Goal: Information Seeking & Learning: Learn about a topic

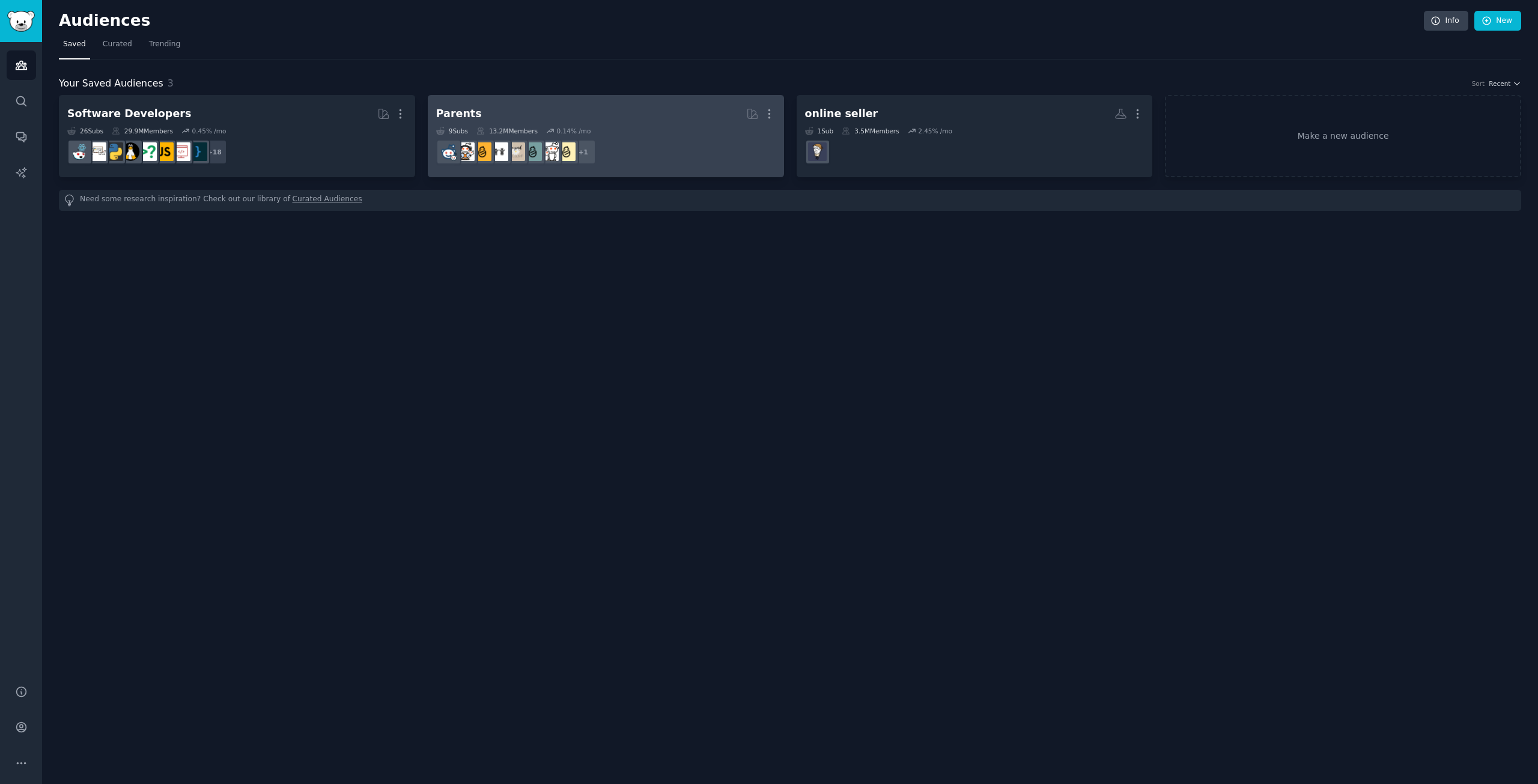
click at [469, 111] on div "Parents" at bounding box center [458, 114] width 46 height 15
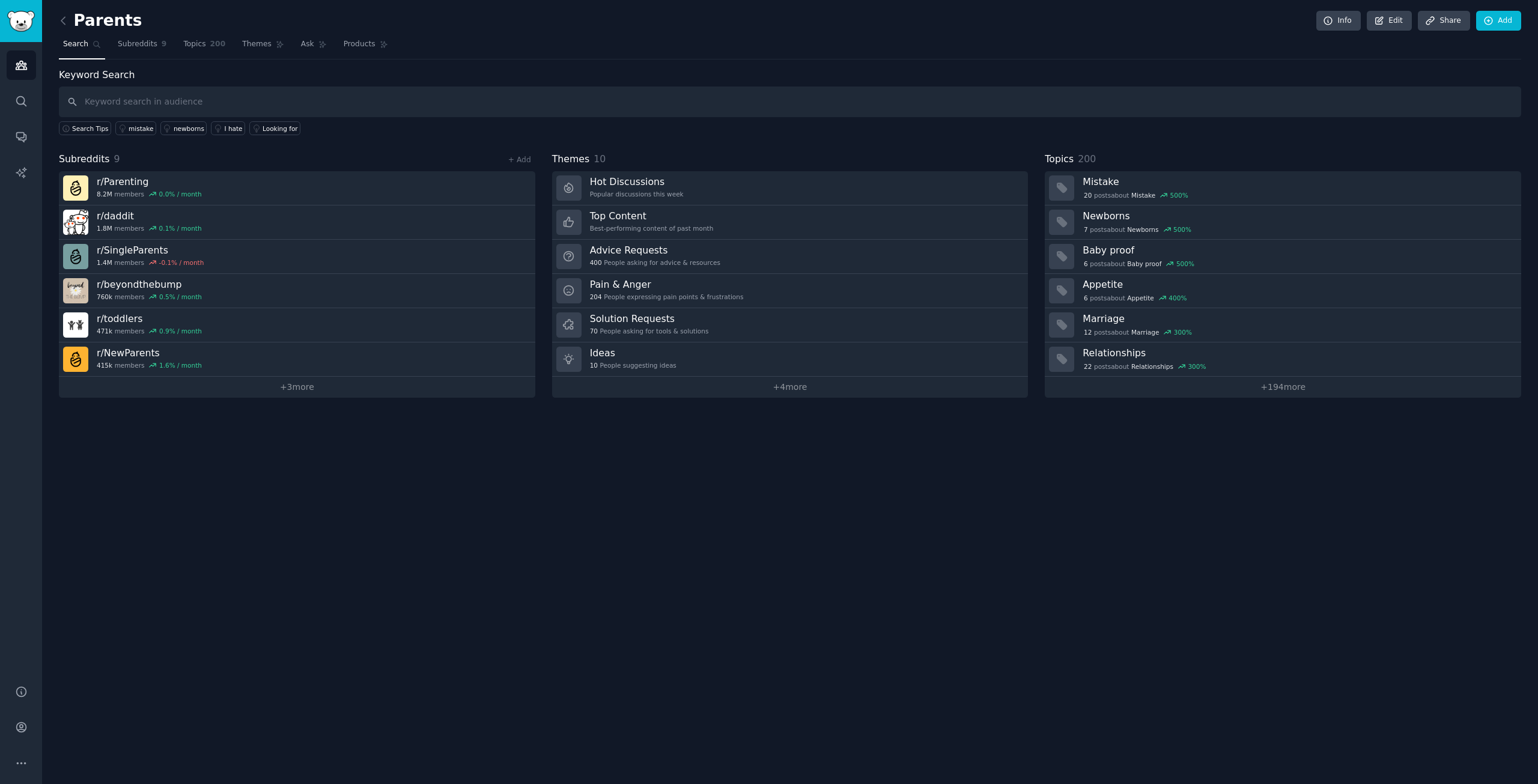
click at [571, 536] on div "Parents Info Edit Share Add Search Subreddits 9 Topics 200 Themes Ask Products …" at bounding box center [790, 392] width 1496 height 784
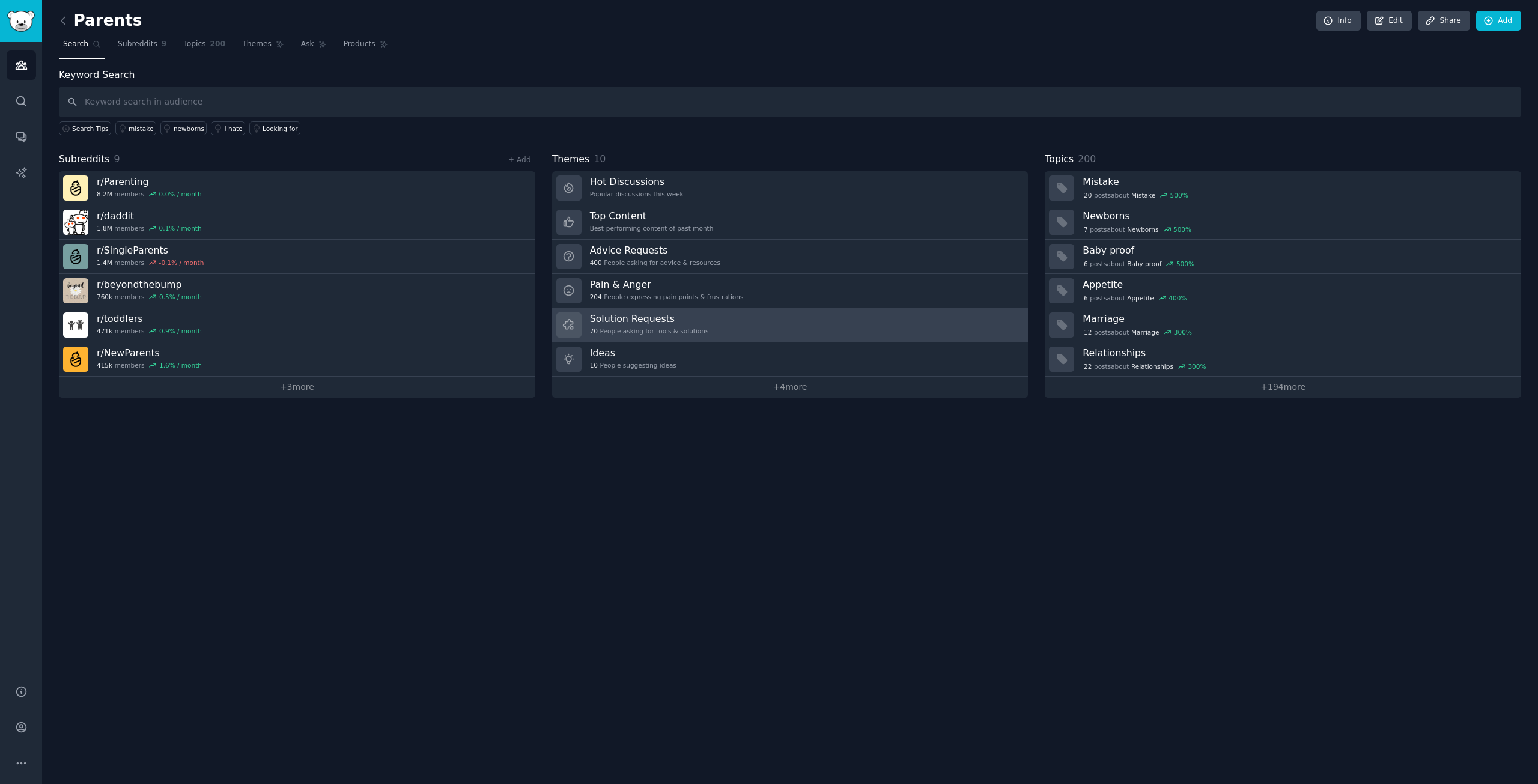
click at [629, 317] on h3 "Solution Requests" at bounding box center [650, 318] width 119 height 13
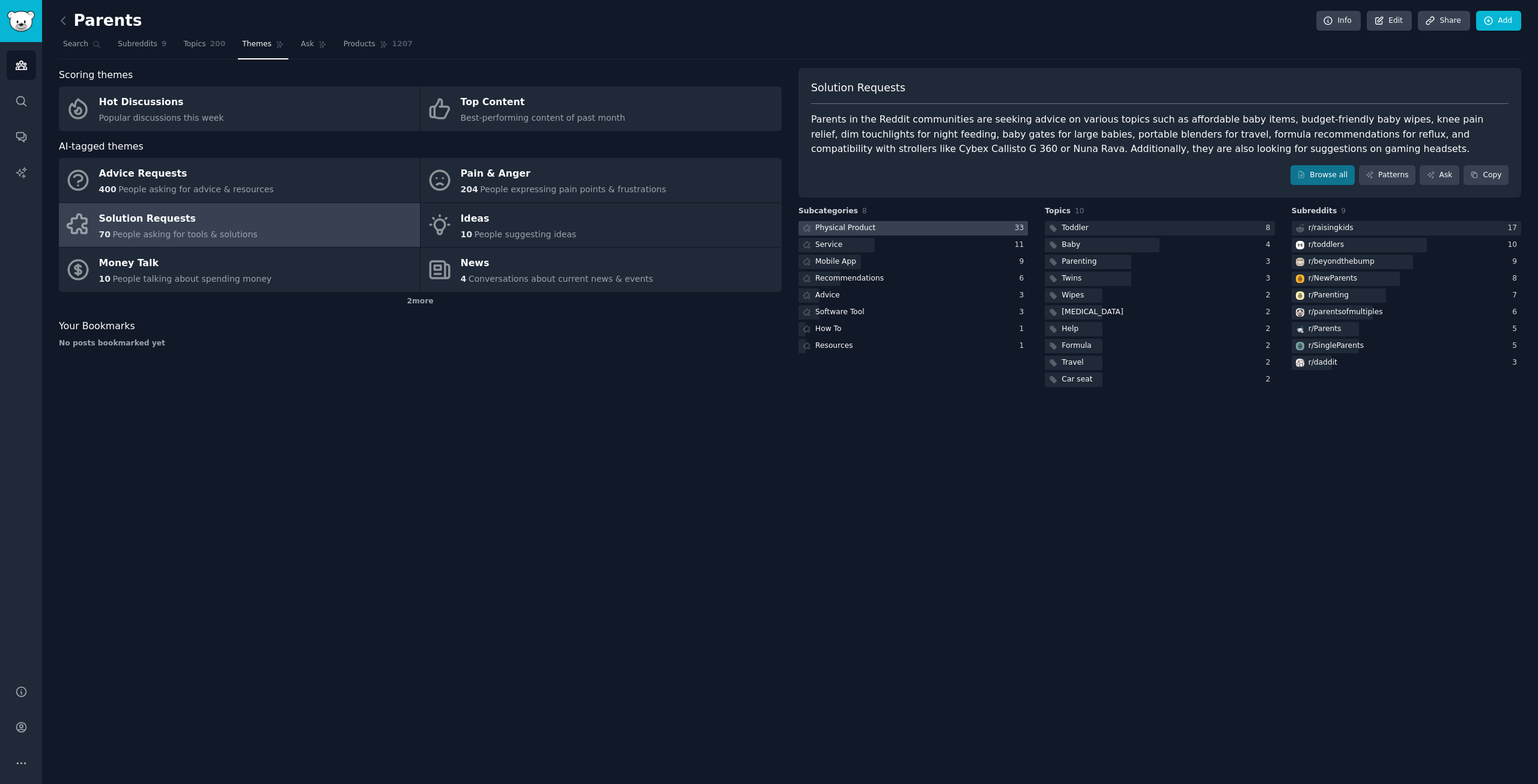
click at [828, 228] on div "Physical Product" at bounding box center [845, 228] width 60 height 10
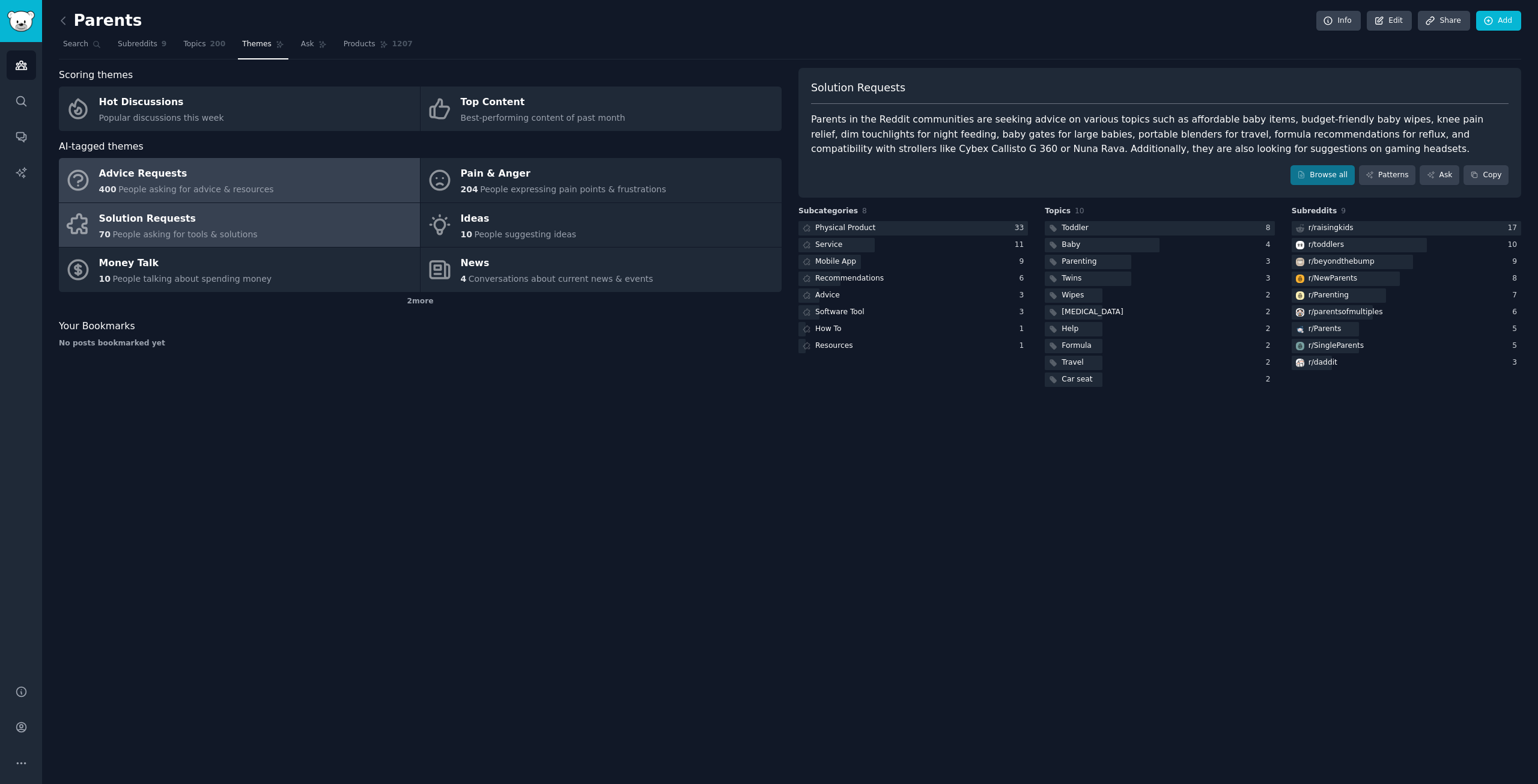
click at [139, 176] on div "Advice Requests" at bounding box center [186, 174] width 175 height 19
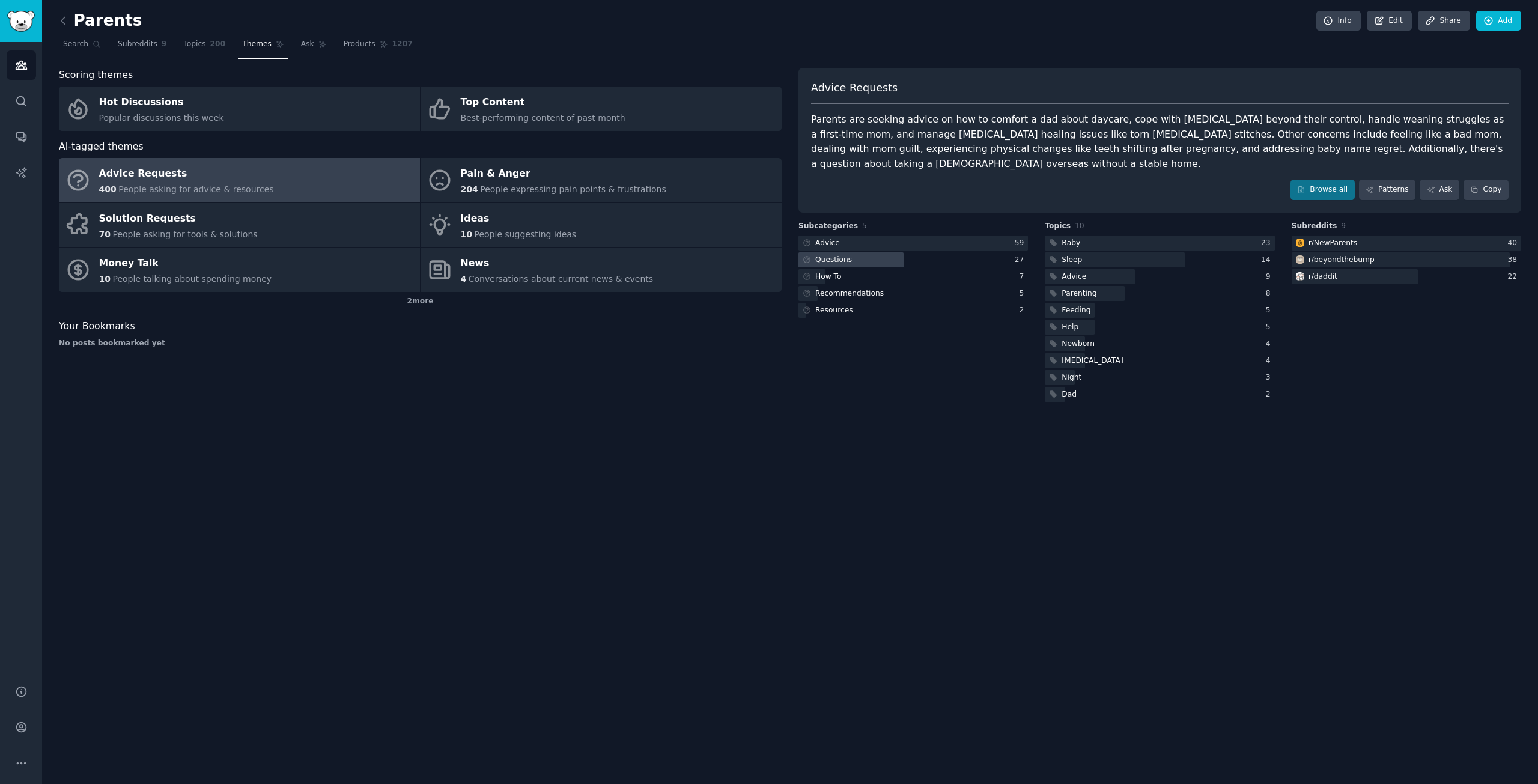
click at [830, 255] on div "Questions" at bounding box center [833, 260] width 37 height 10
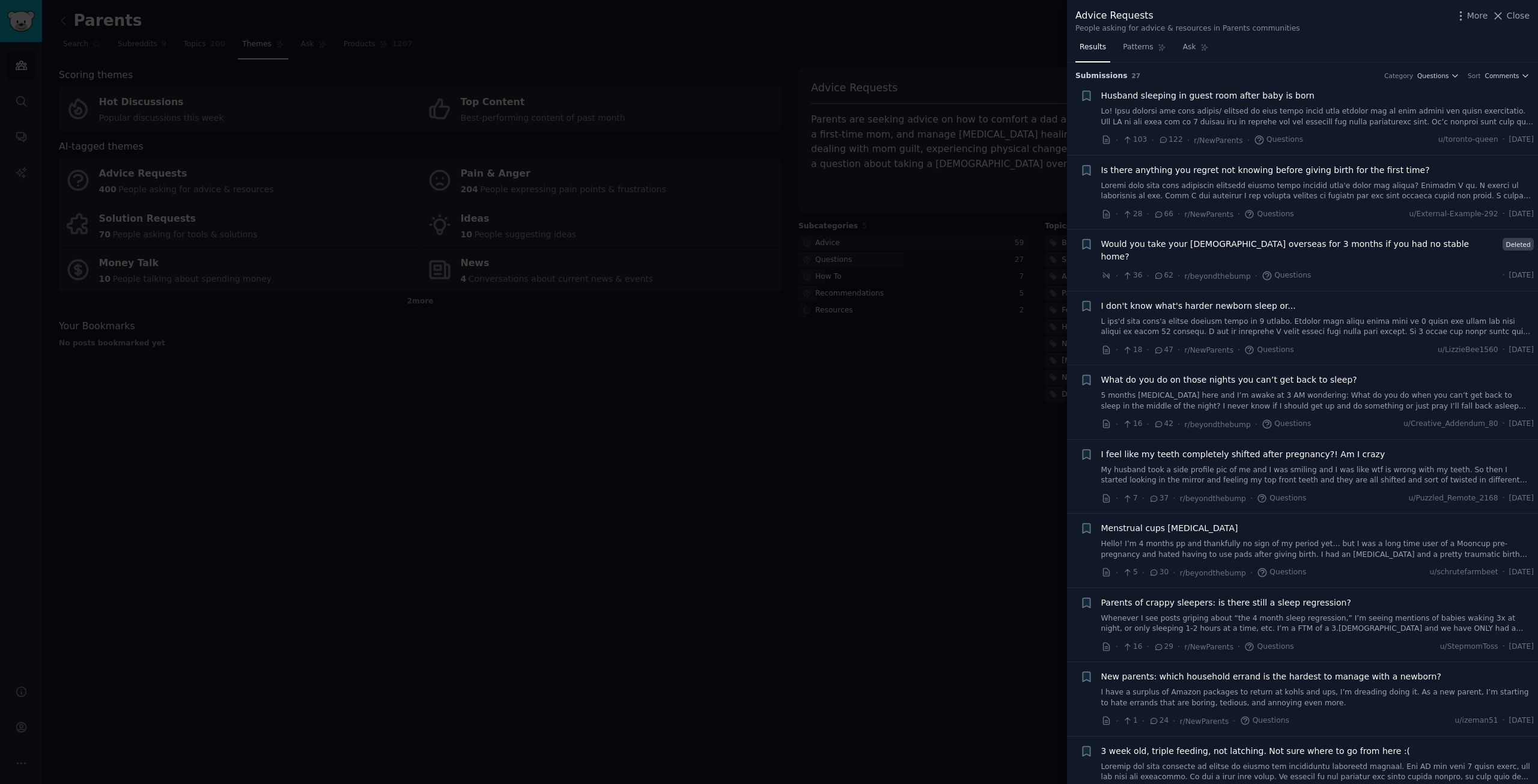
click at [354, 476] on div at bounding box center [769, 392] width 1538 height 784
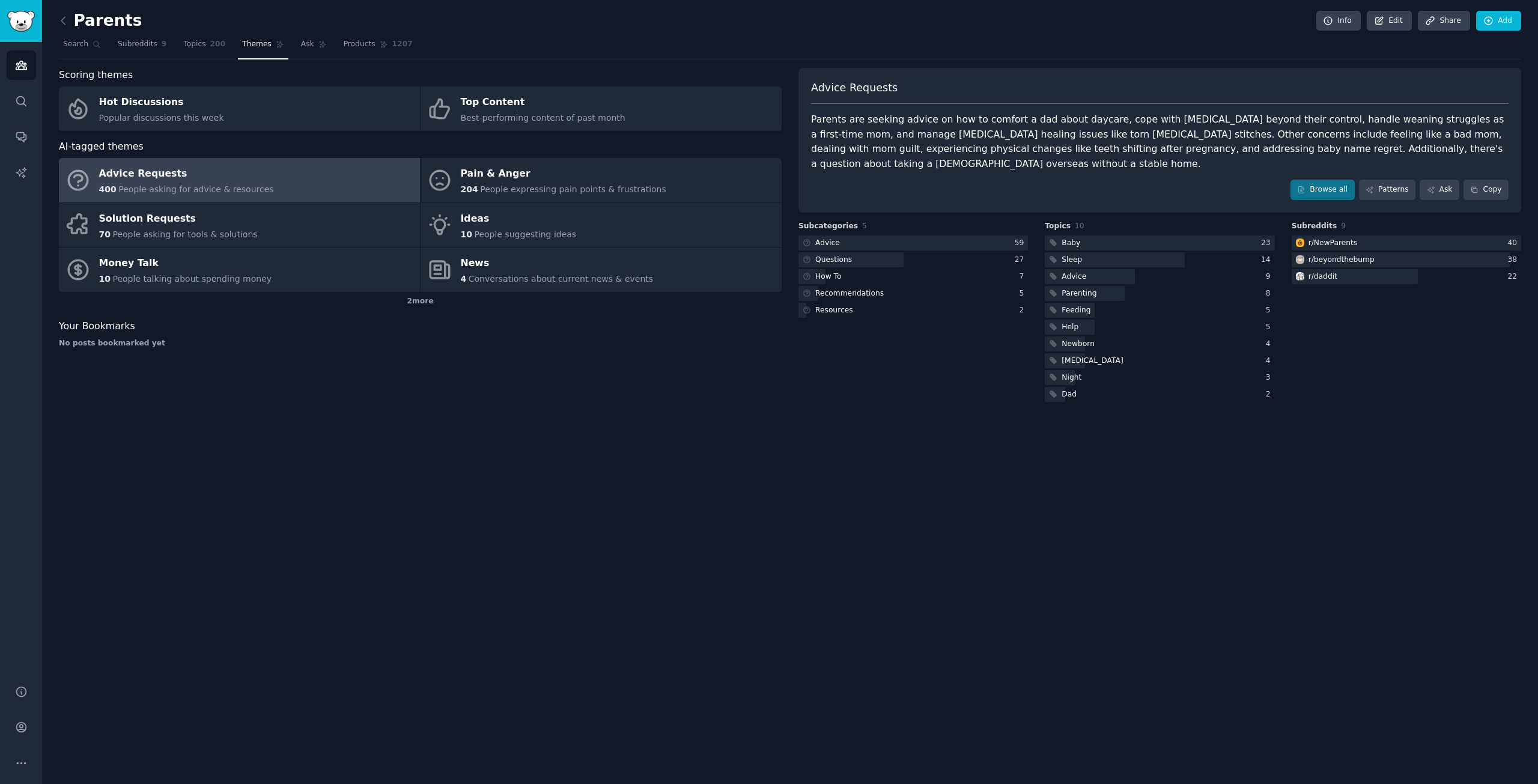
click at [298, 542] on div "Parents Info Edit Share Add Search Subreddits 9 Topics 200 Themes Ask Products …" at bounding box center [790, 392] width 1496 height 784
click at [62, 16] on icon at bounding box center [63, 20] width 13 height 13
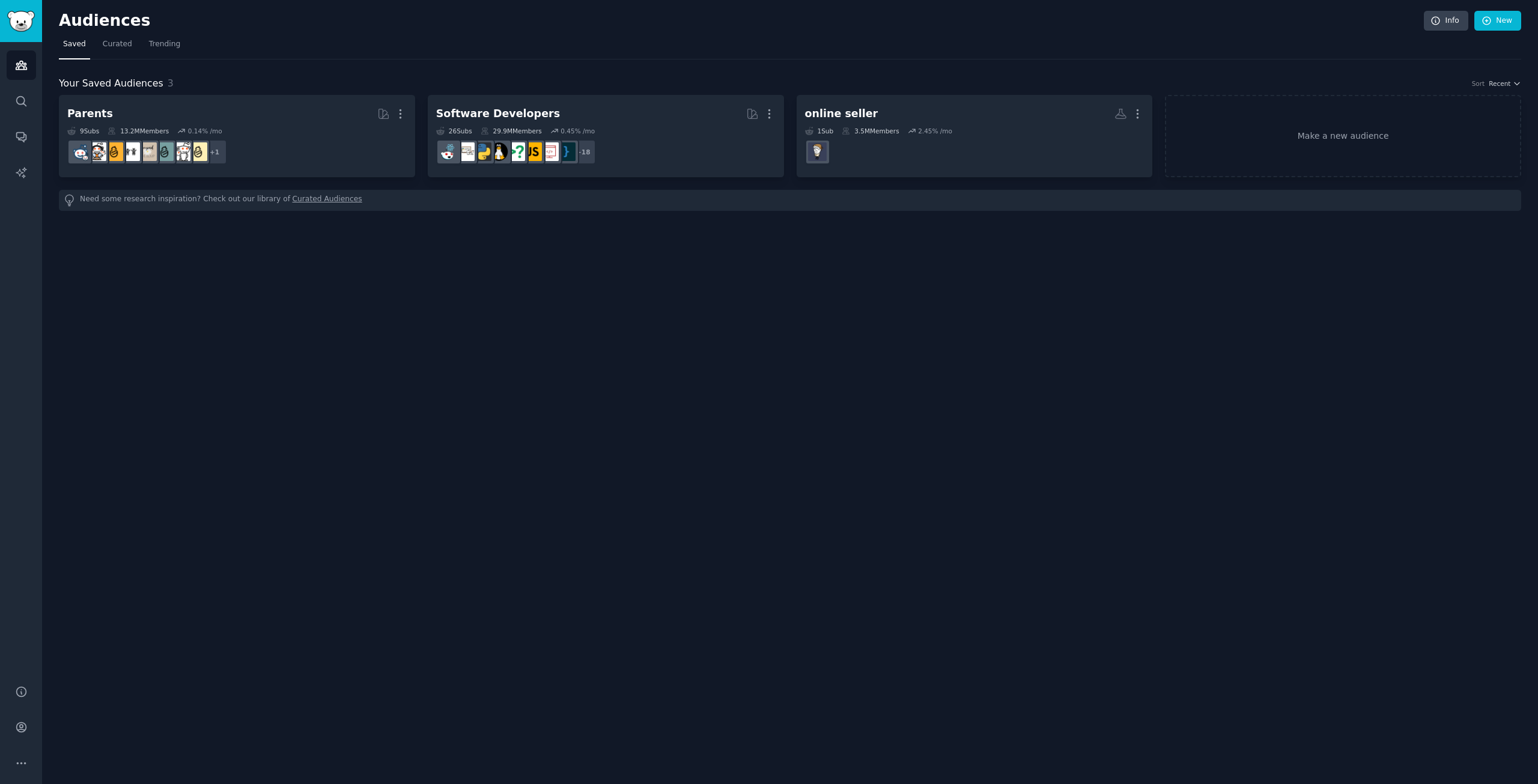
click at [215, 329] on div "Audiences Info New Saved Curated Trending Your Saved Audiences 3 Sort Recent Pa…" at bounding box center [790, 392] width 1496 height 784
click at [1271, 148] on link "Make a new audience" at bounding box center [1343, 136] width 357 height 82
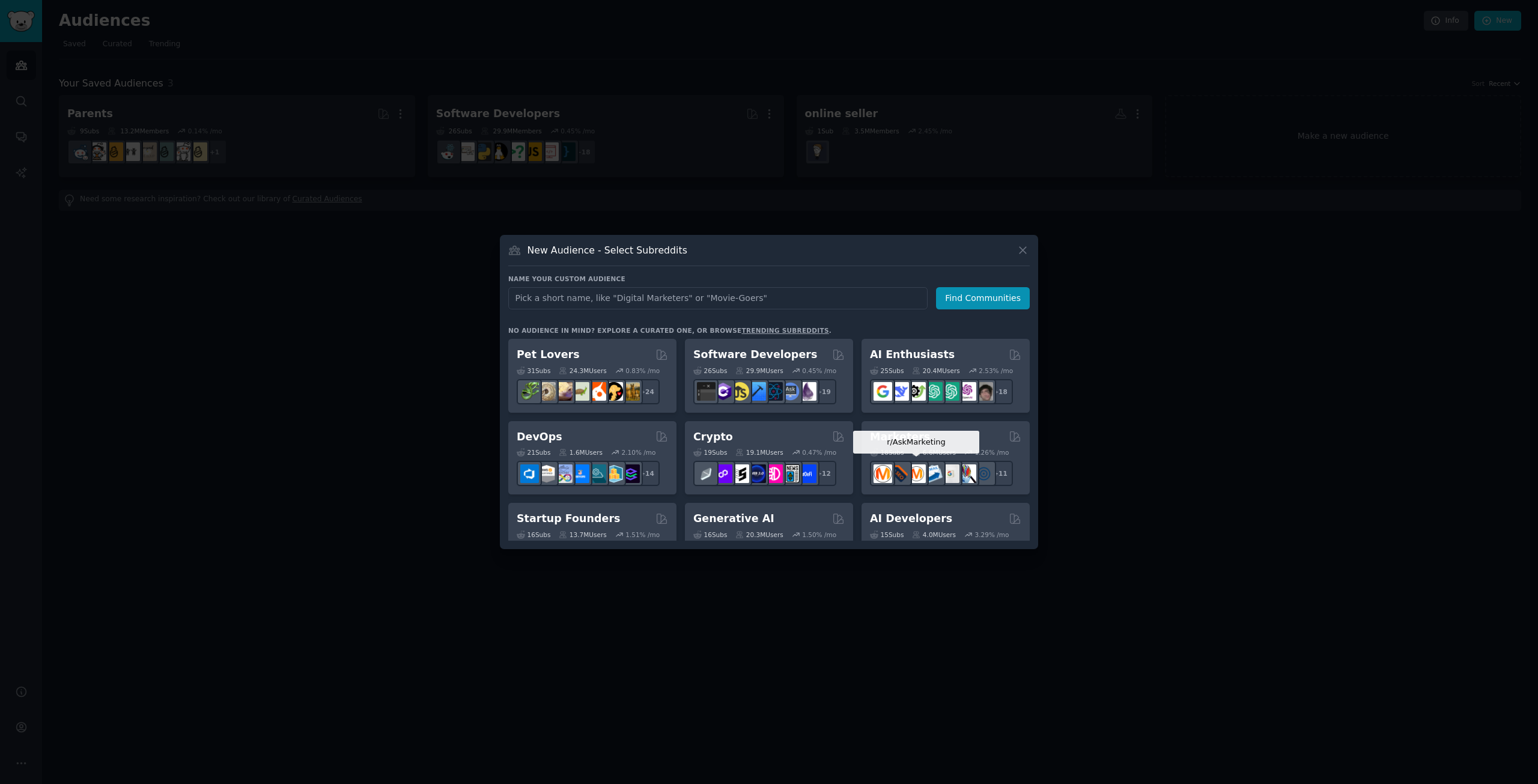
scroll to position [340, 0]
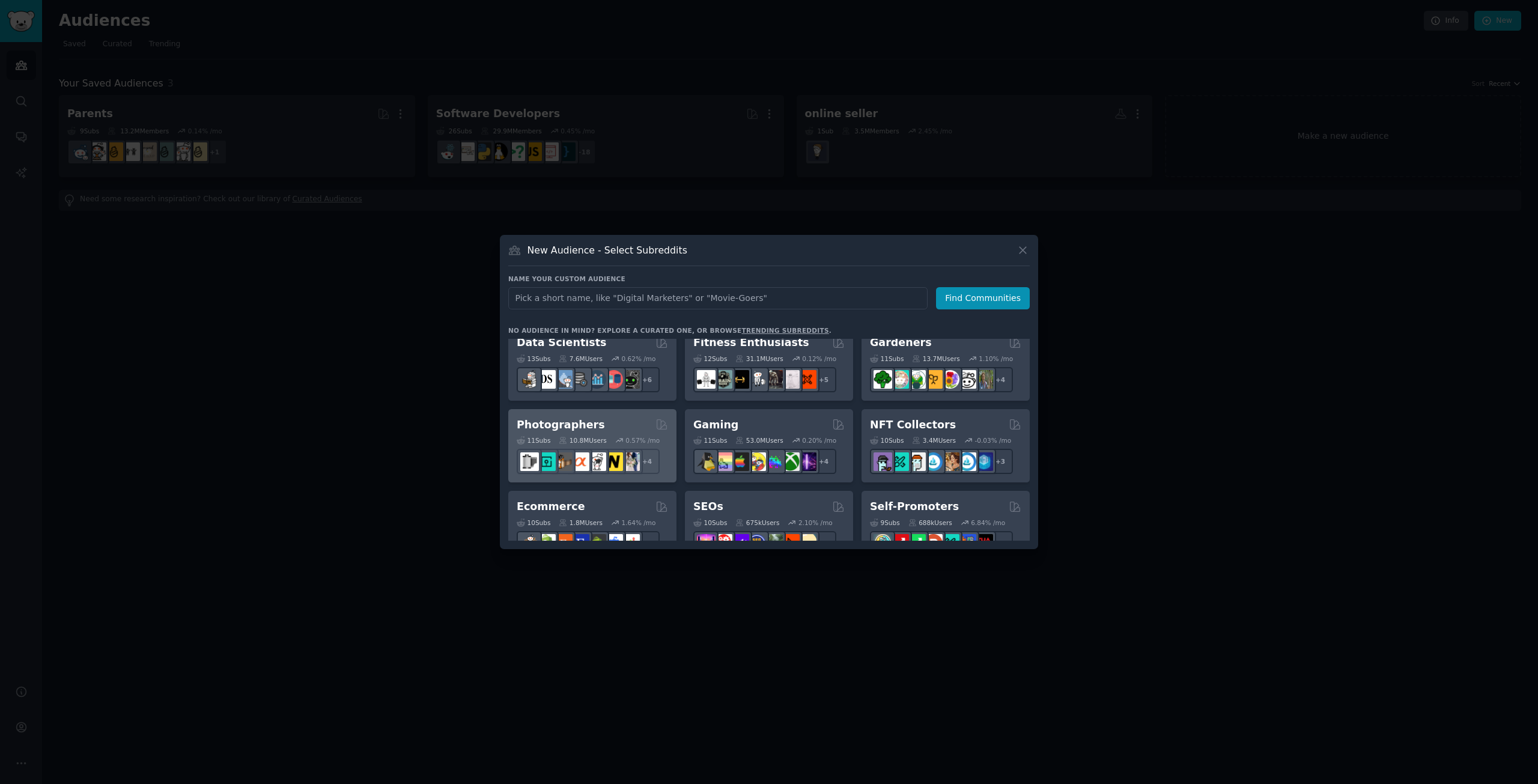
click at [569, 419] on h2 "Photographers" at bounding box center [561, 425] width 88 height 15
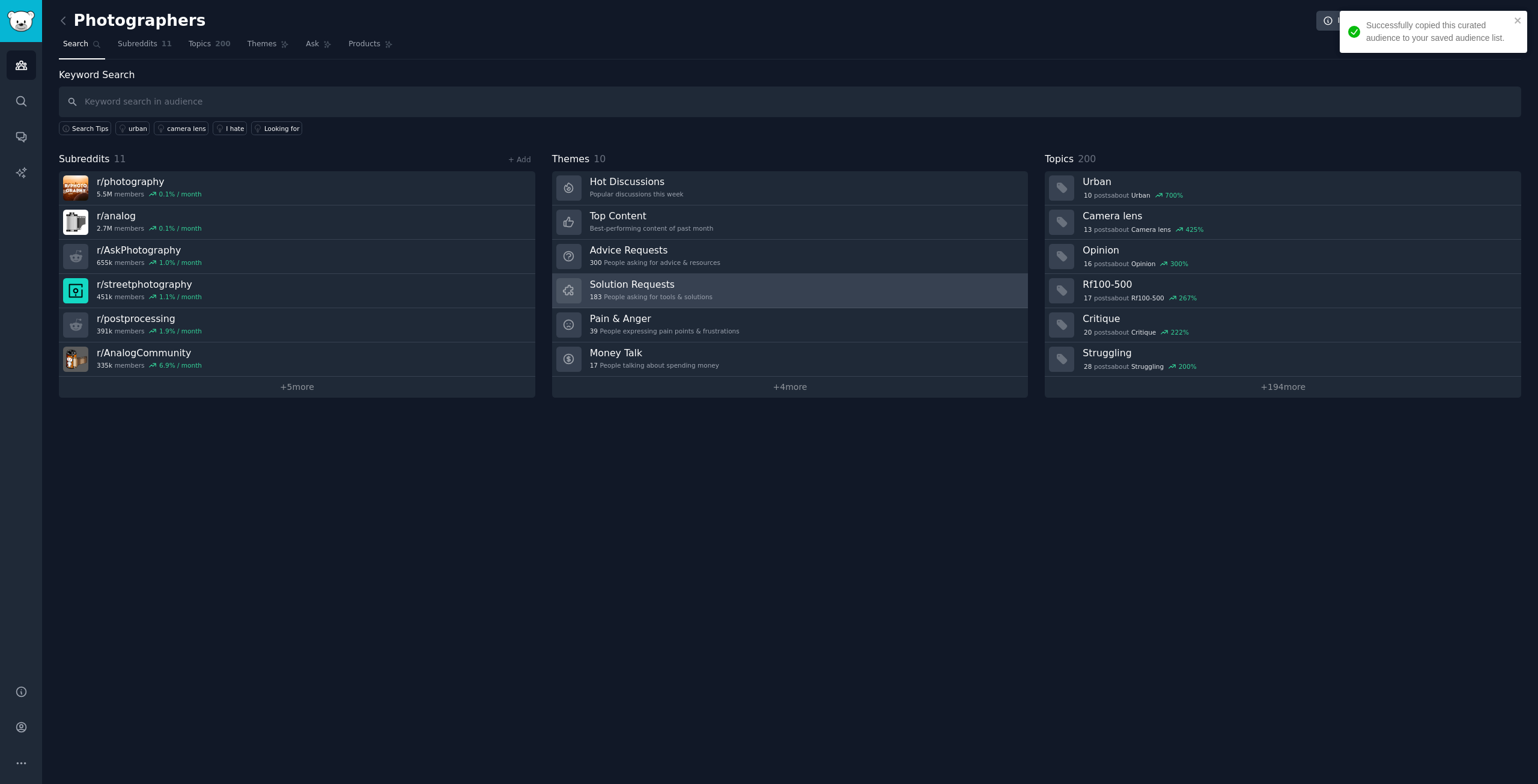
click at [624, 286] on h3 "Solution Requests" at bounding box center [652, 284] width 123 height 13
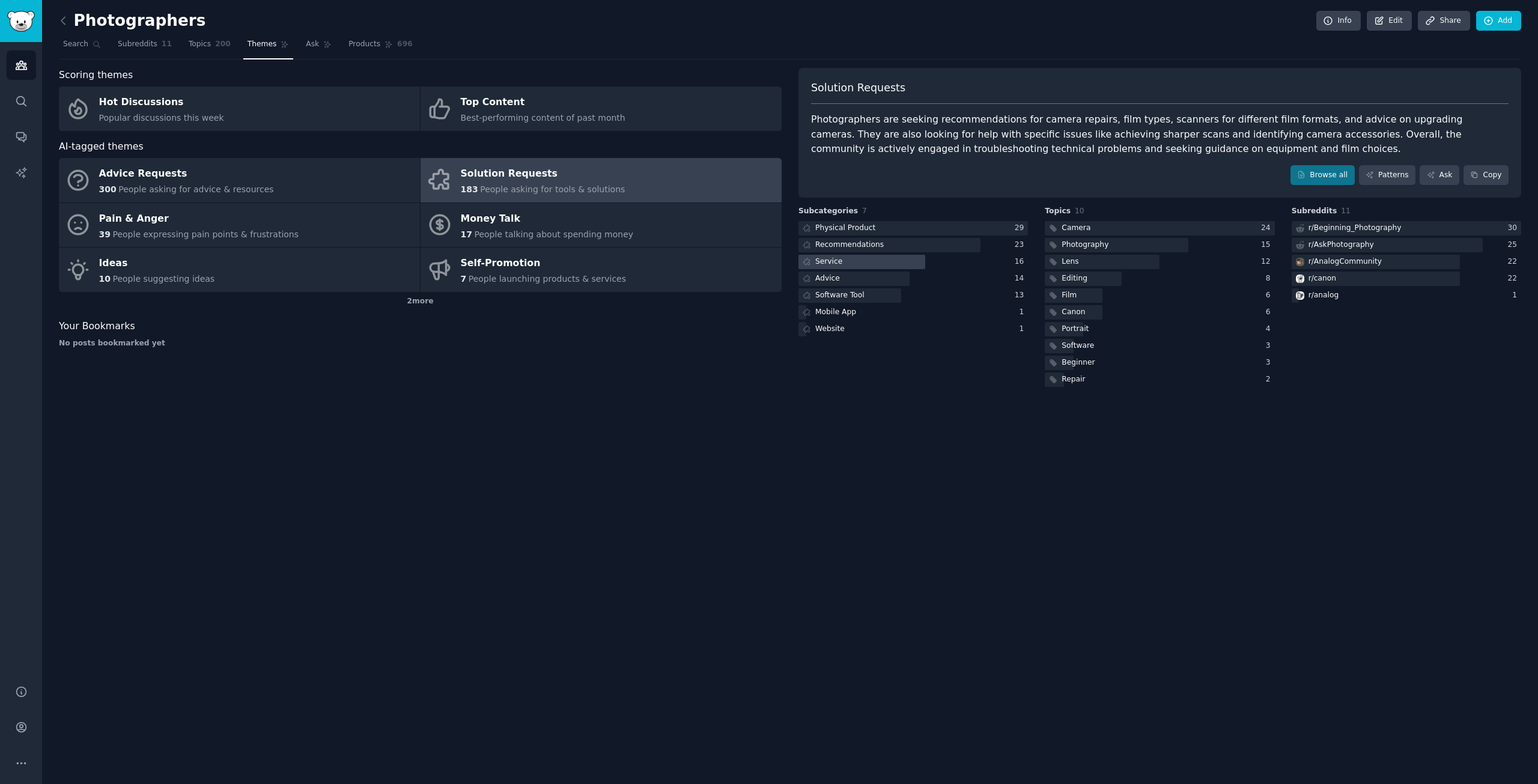
click at [823, 262] on div "Service" at bounding box center [829, 261] width 27 height 10
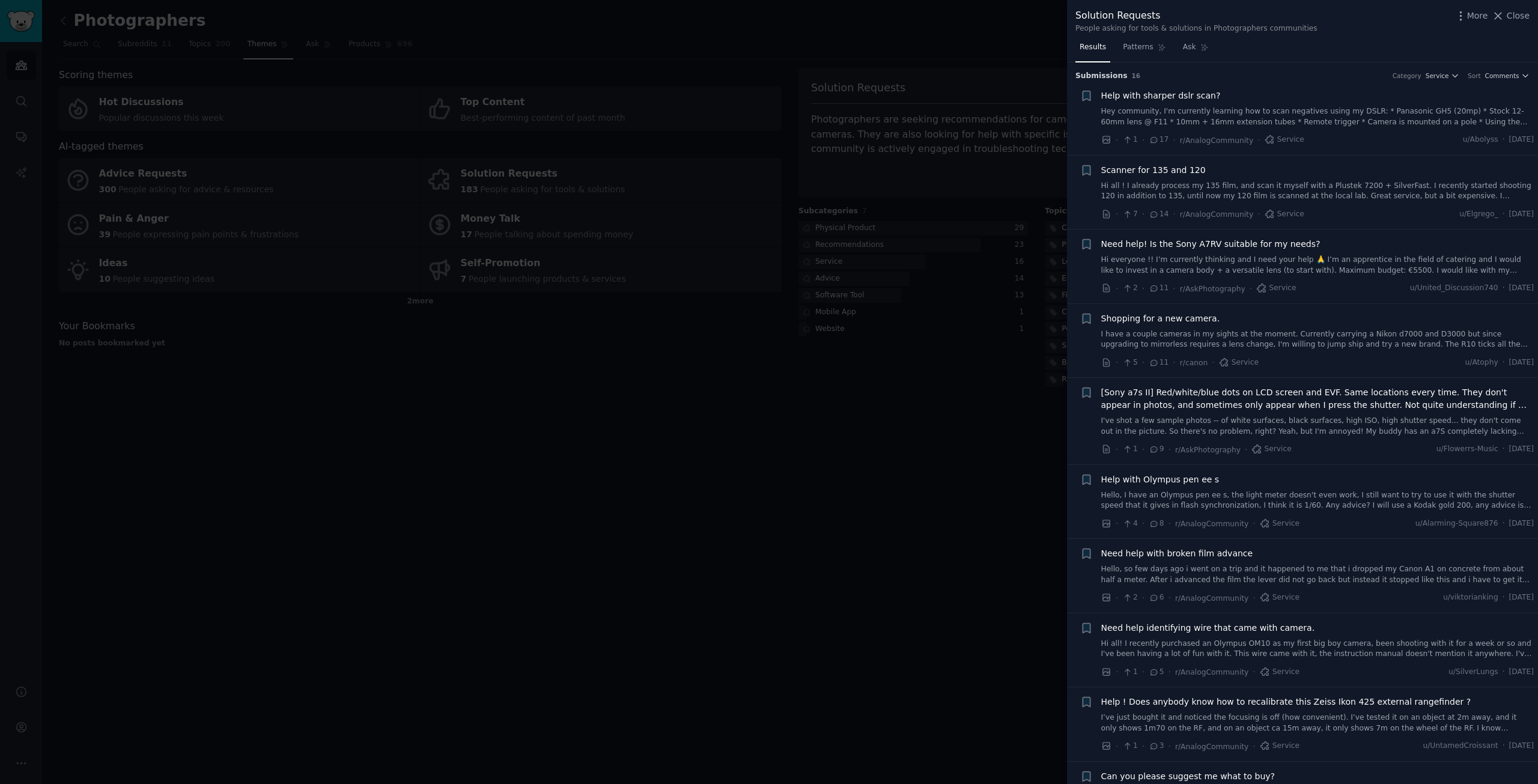
click at [799, 451] on div at bounding box center [769, 392] width 1538 height 784
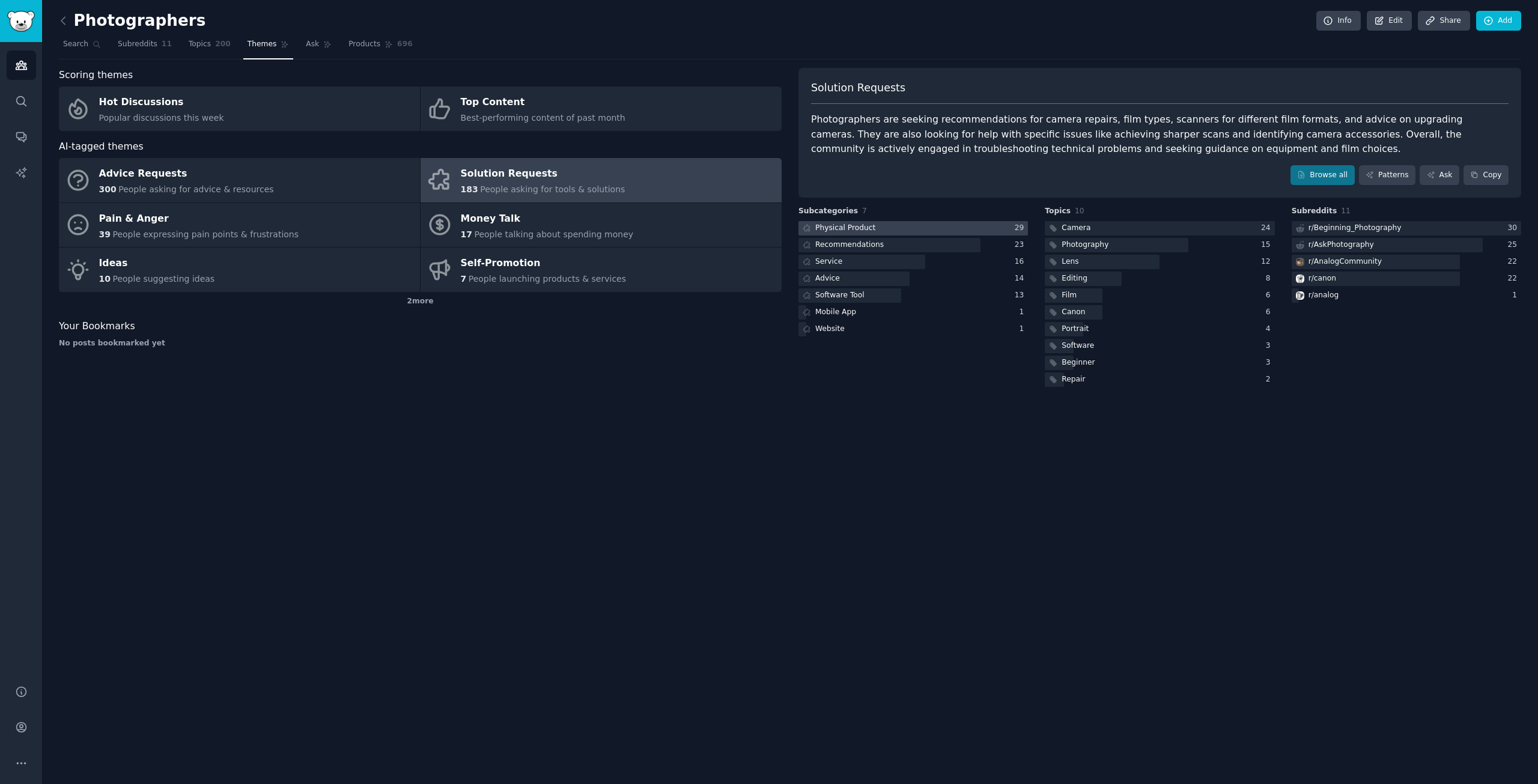
click at [834, 228] on div "Physical Product" at bounding box center [845, 228] width 60 height 10
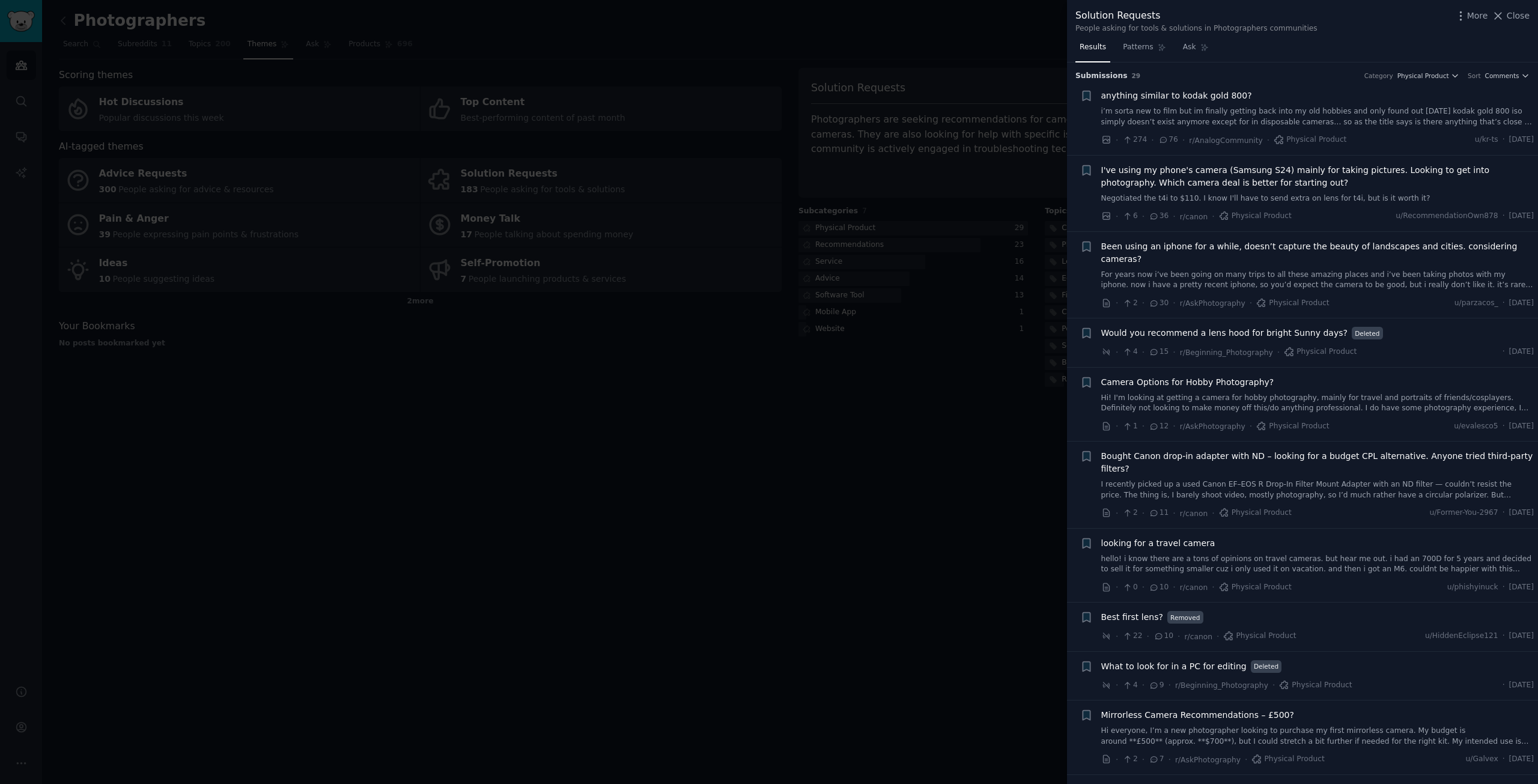
click at [748, 543] on div at bounding box center [769, 392] width 1538 height 784
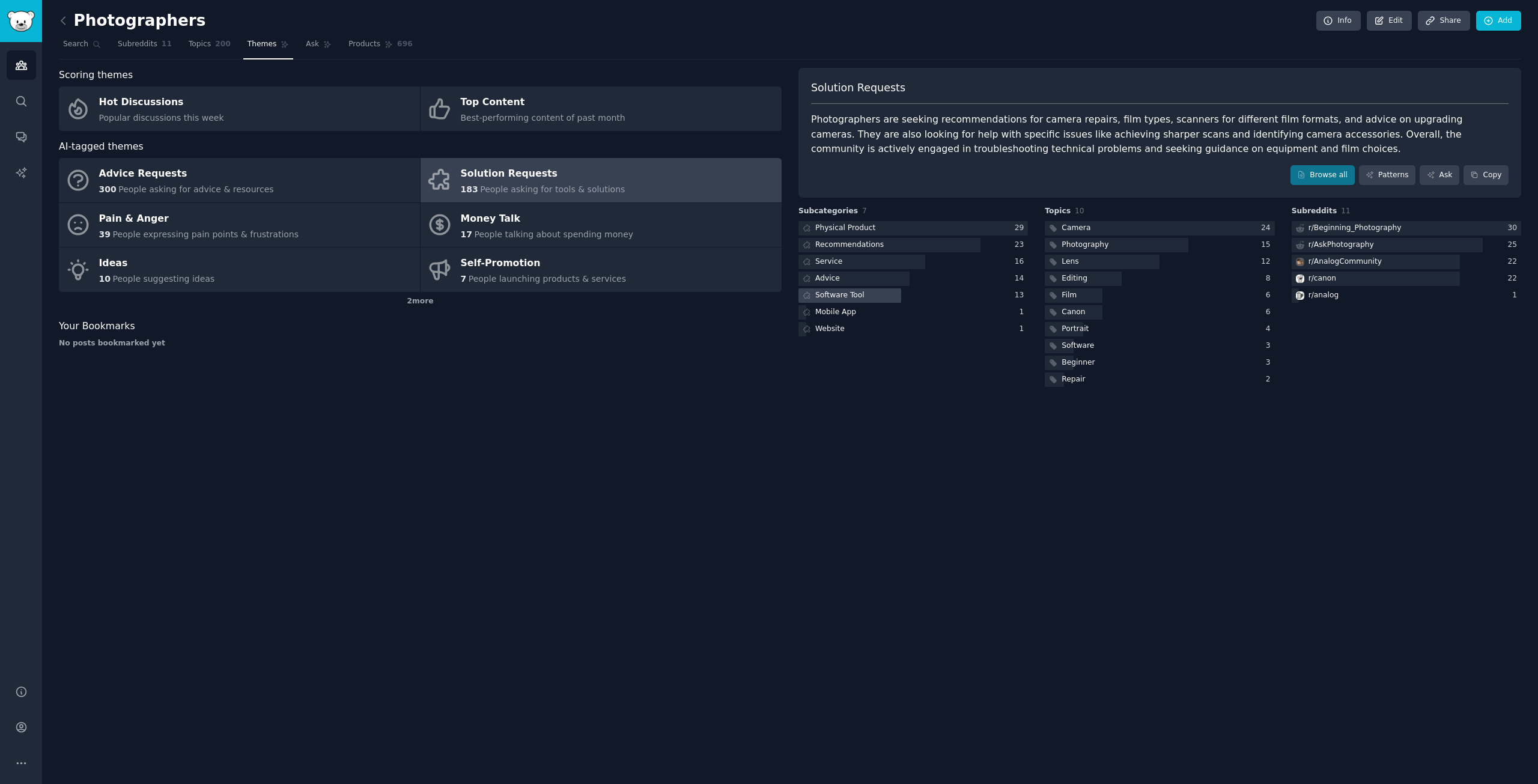
click at [827, 292] on div "Software Tool" at bounding box center [840, 295] width 49 height 10
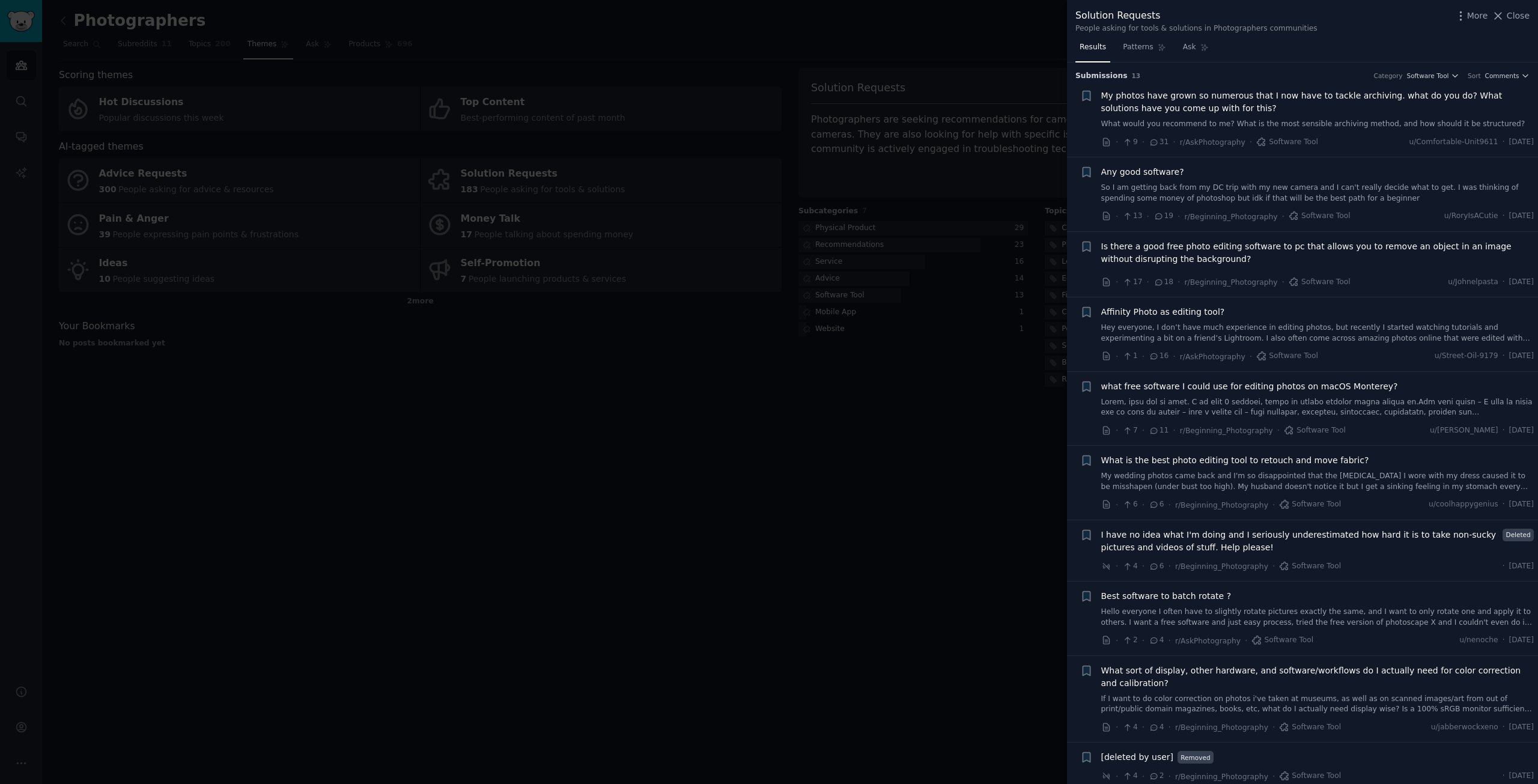
click at [651, 464] on div at bounding box center [769, 392] width 1538 height 784
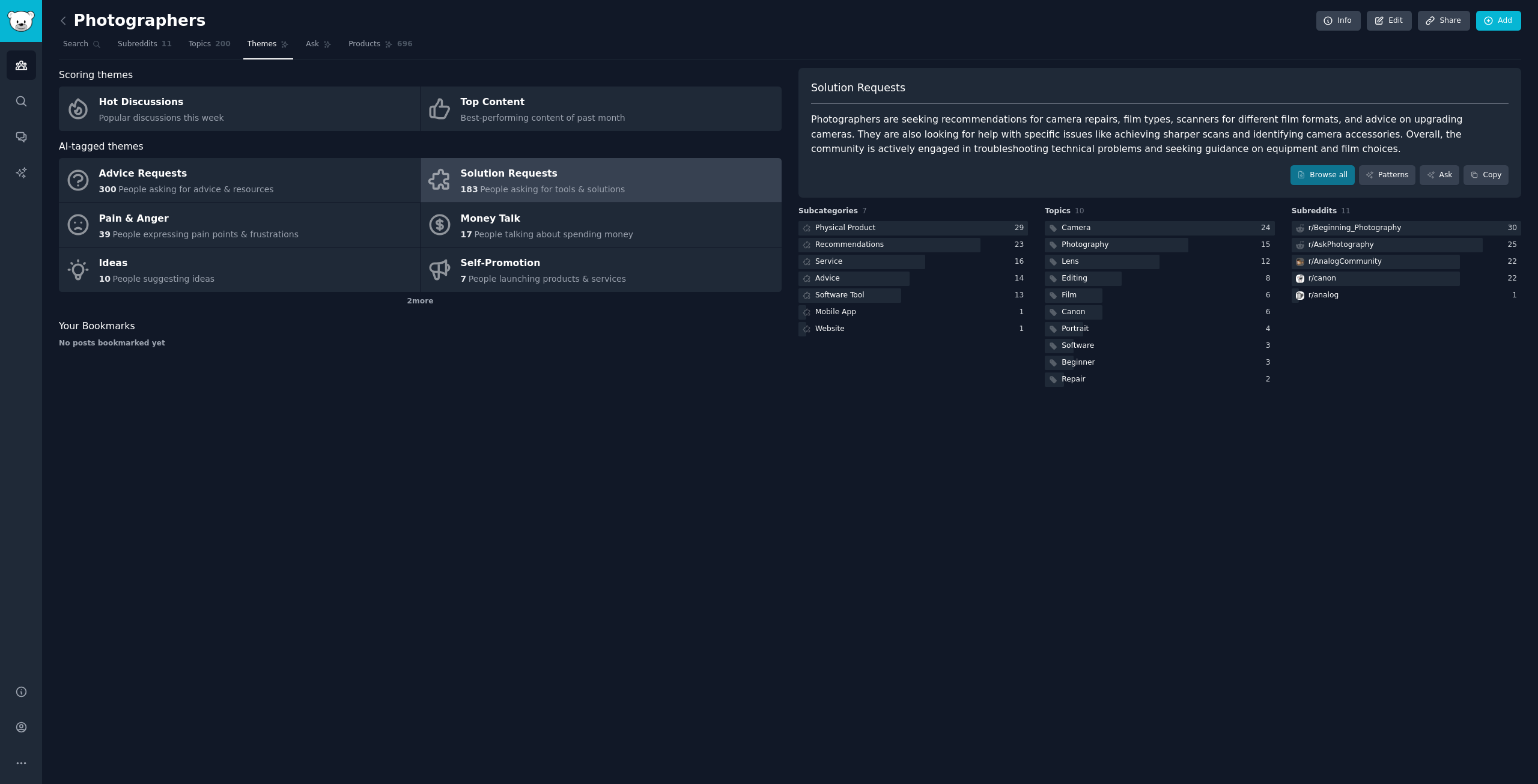
click at [491, 171] on div "Solution Requests" at bounding box center [543, 174] width 165 height 19
click at [471, 189] on span "183" at bounding box center [469, 189] width 17 height 10
click at [826, 291] on div "Software Tool" at bounding box center [840, 295] width 49 height 10
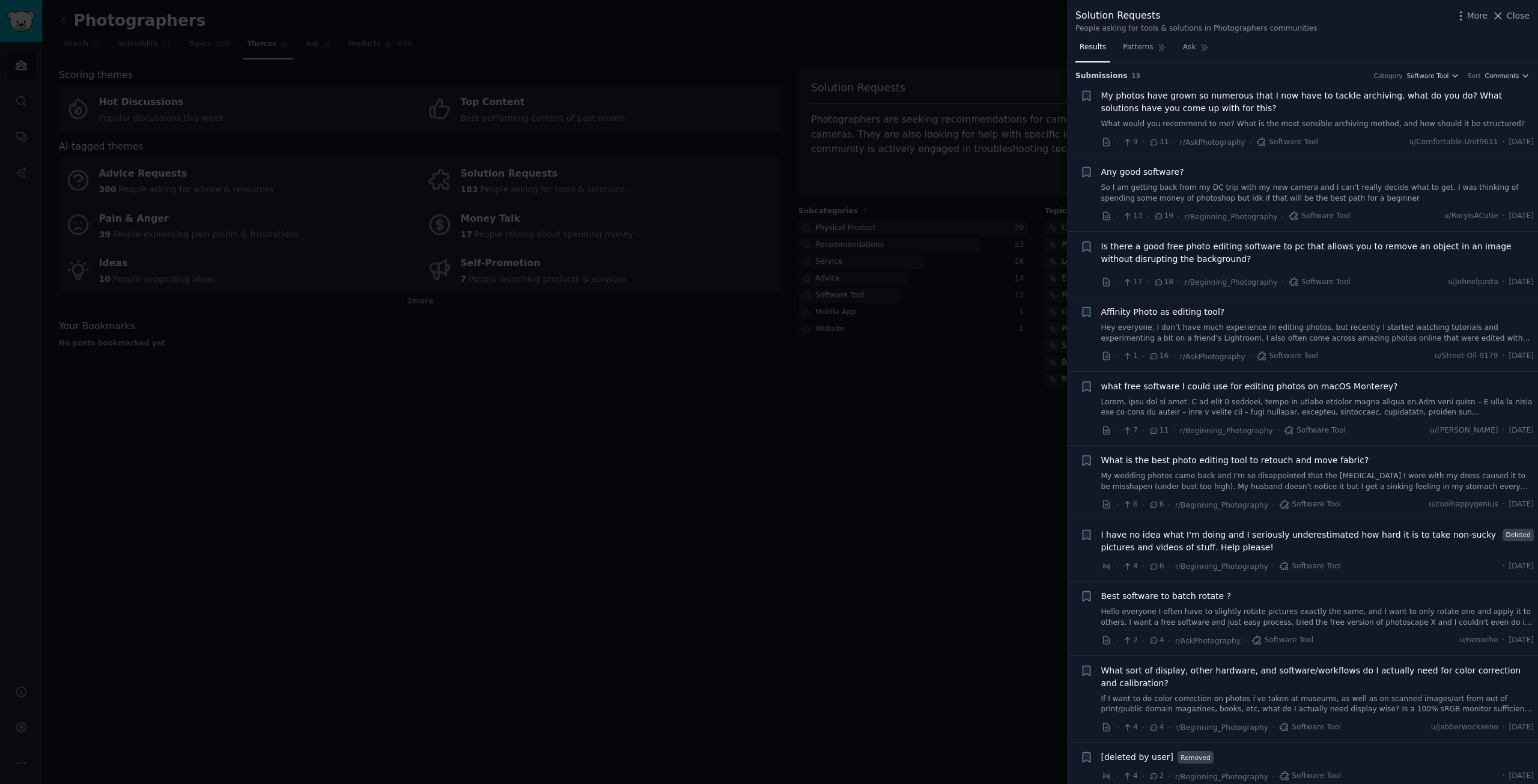
click at [1170, 103] on span "My photos have grown so numerous that I now have to tackle archiving. what do y…" at bounding box center [1318, 103] width 433 height 25
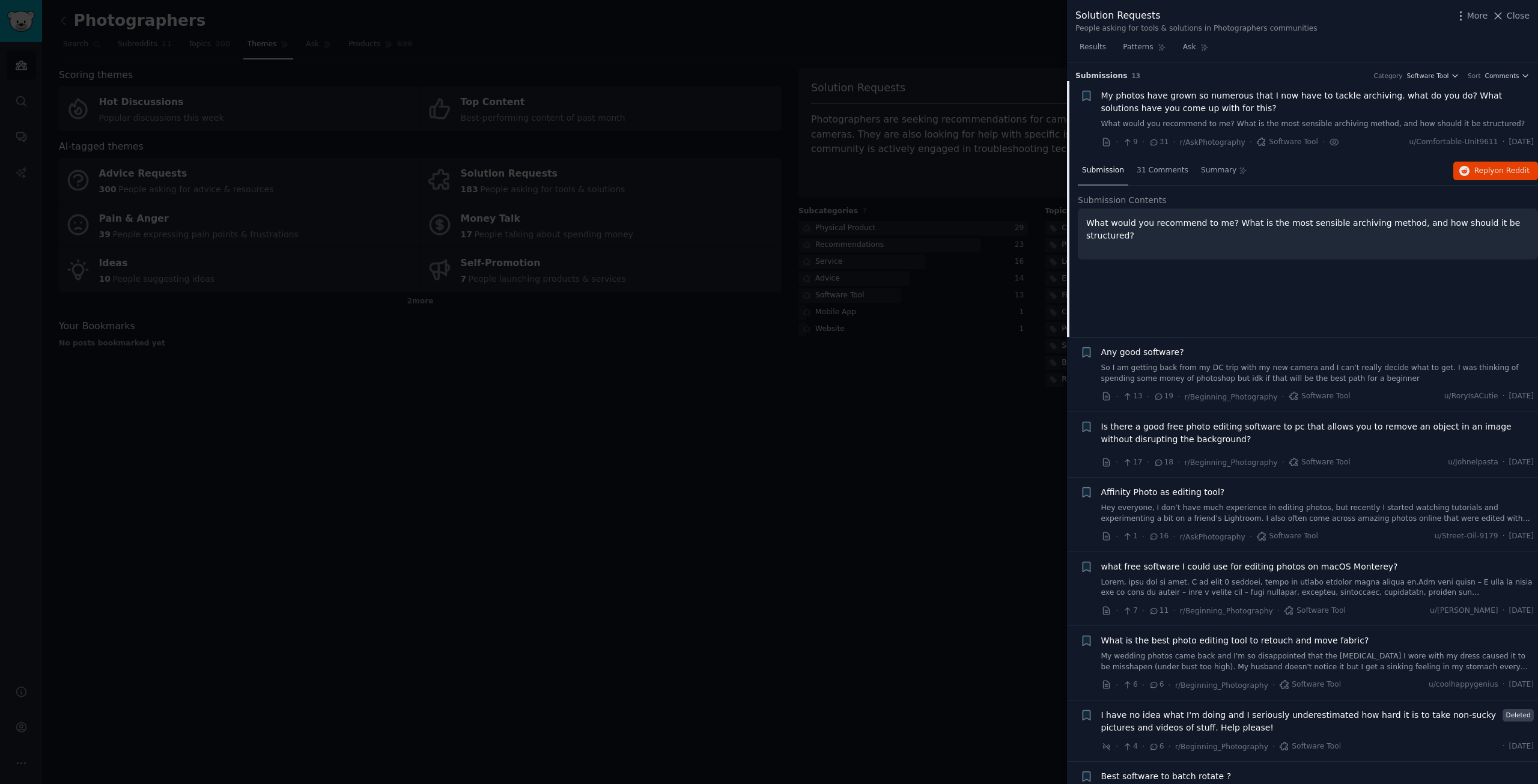
scroll to position [19, 0]
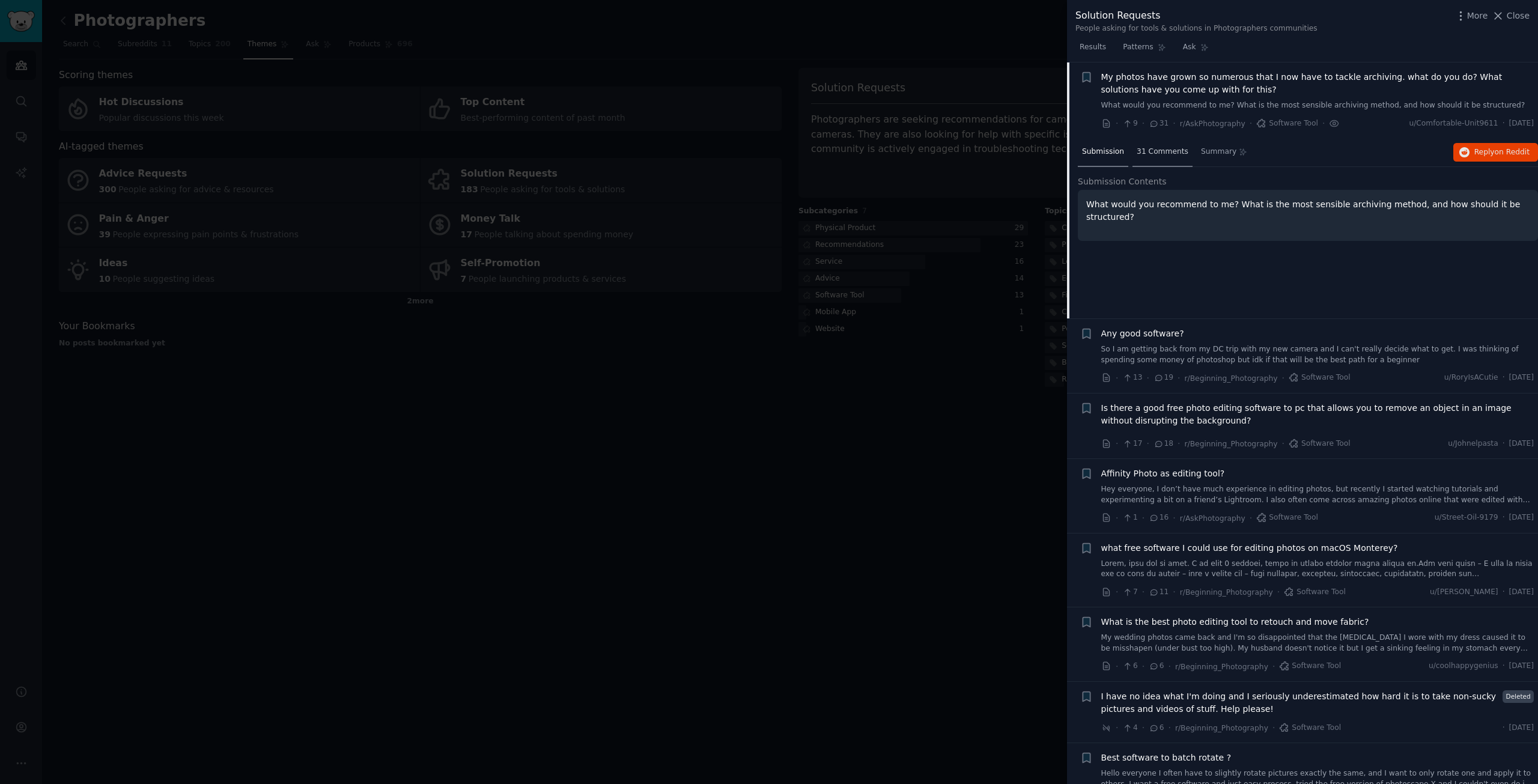
click at [1157, 148] on span "31 Comments" at bounding box center [1162, 152] width 52 height 10
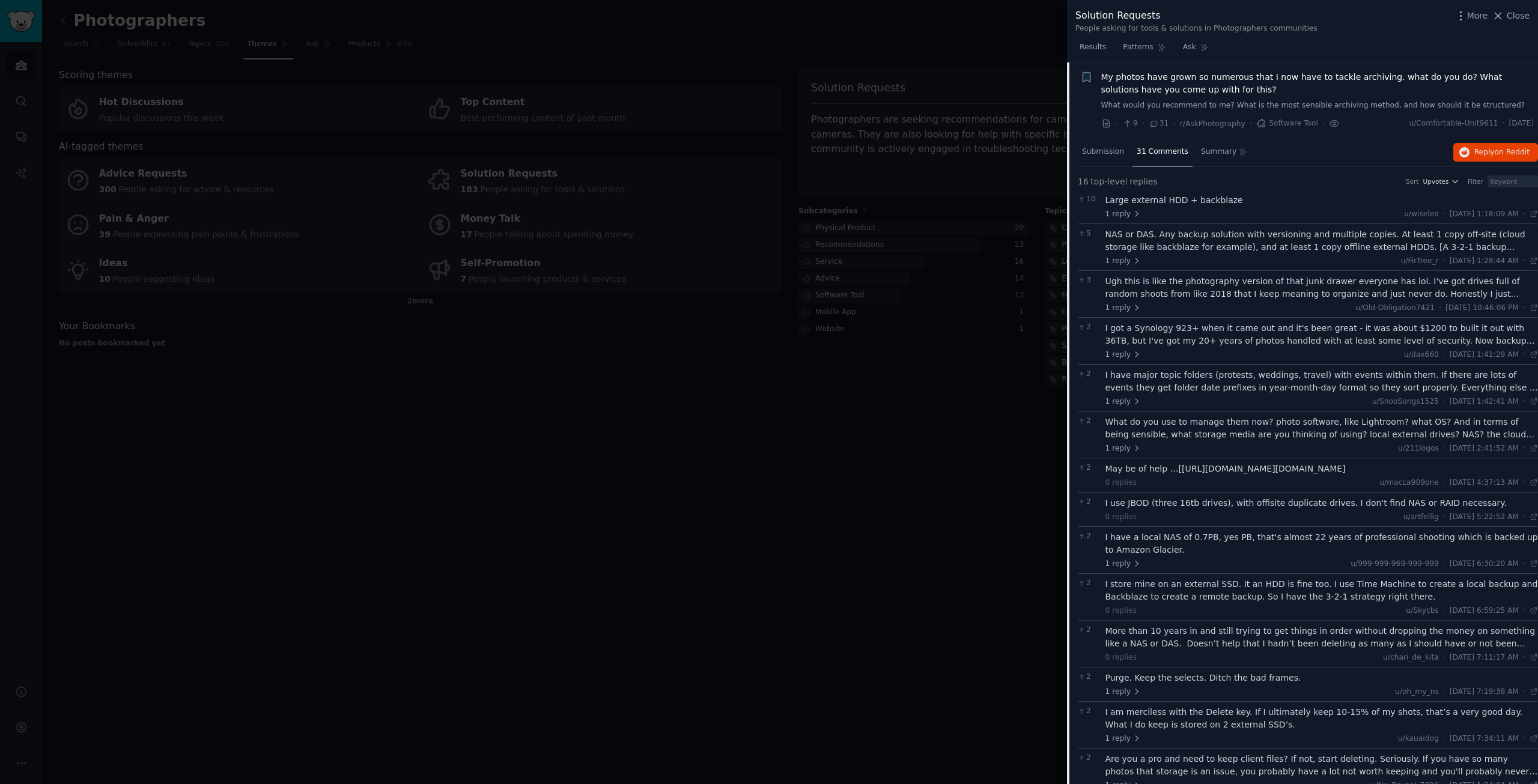
click at [875, 434] on div at bounding box center [769, 392] width 1538 height 784
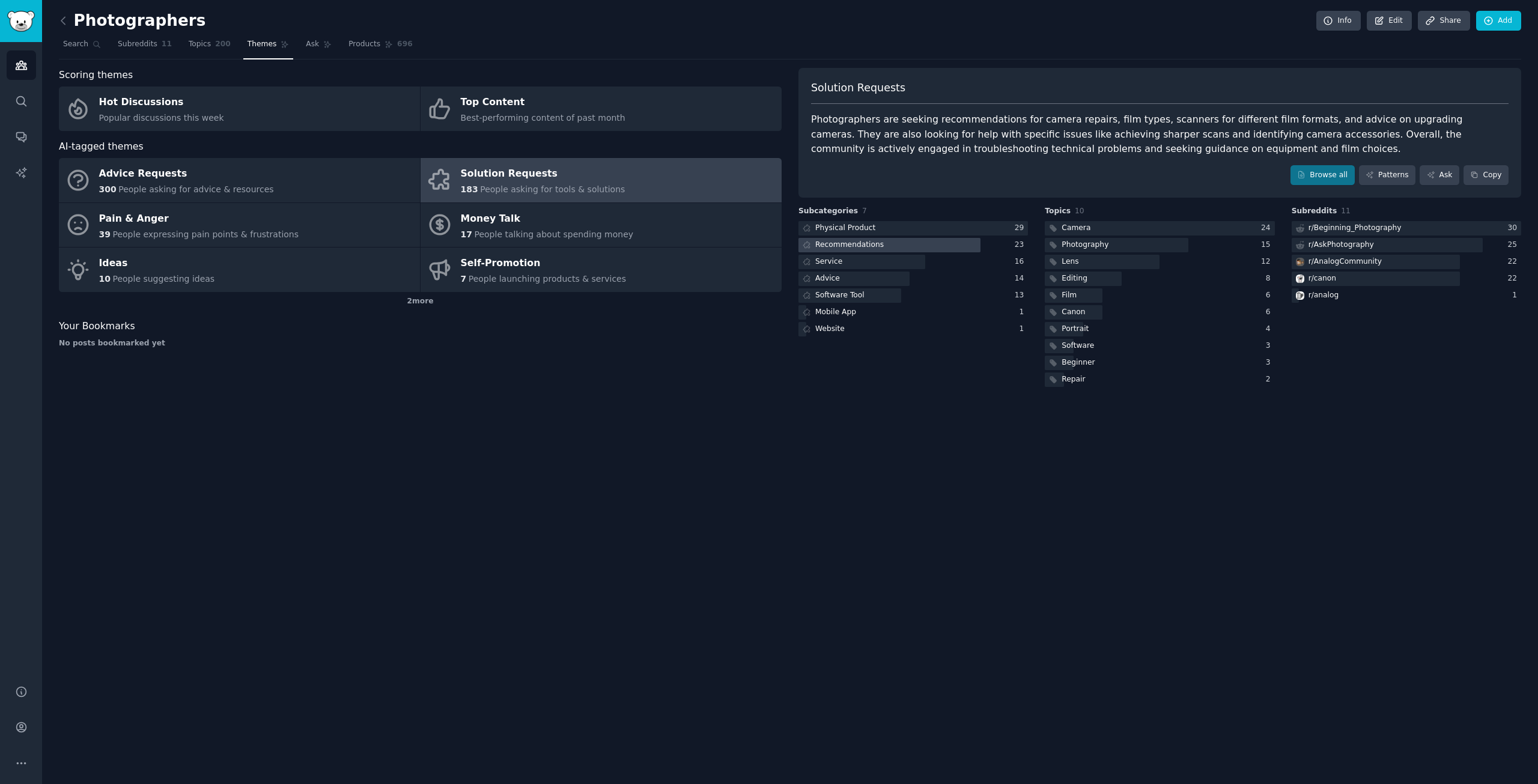
click at [840, 243] on div "Recommendations" at bounding box center [849, 245] width 68 height 10
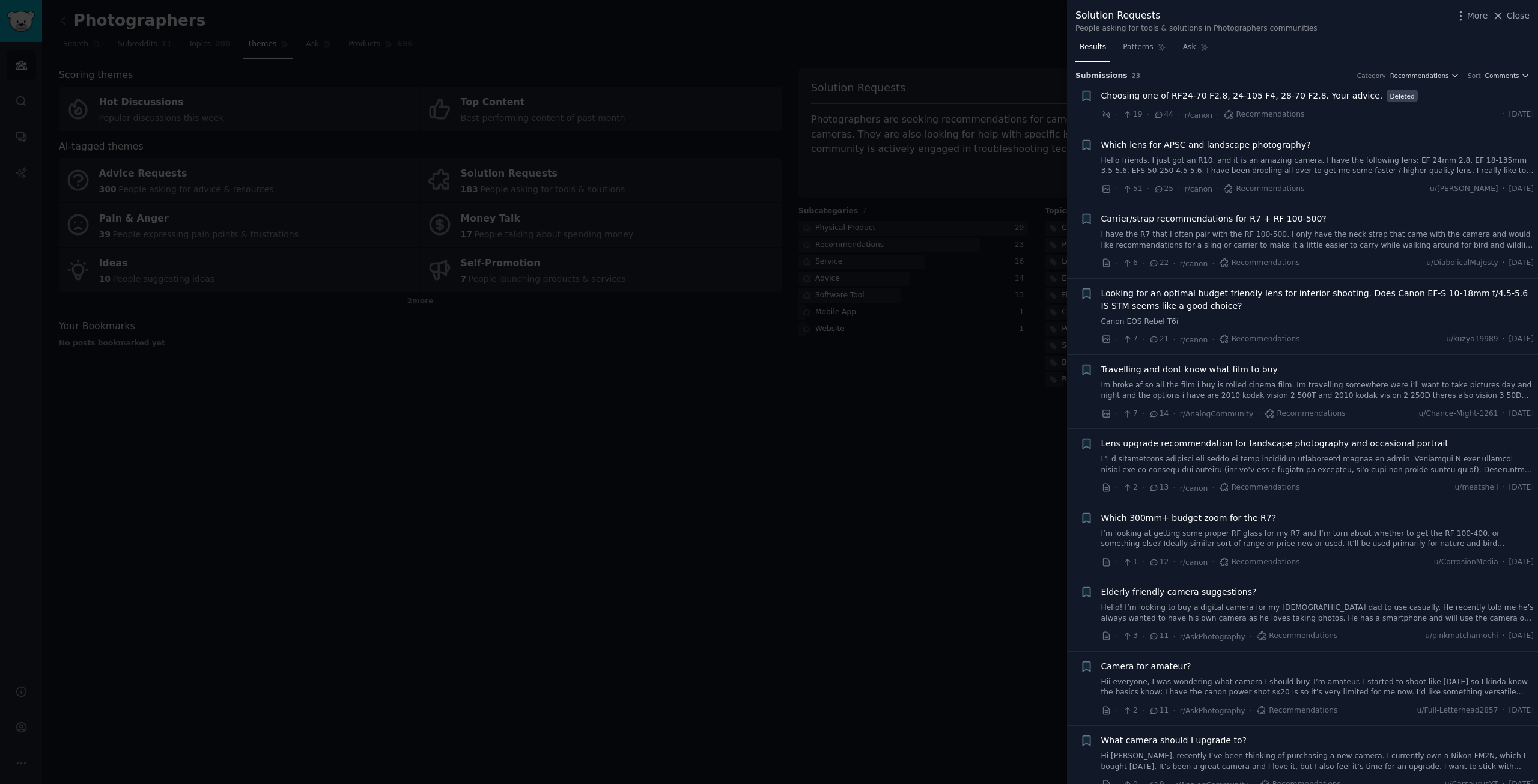
click at [772, 524] on div at bounding box center [769, 392] width 1538 height 784
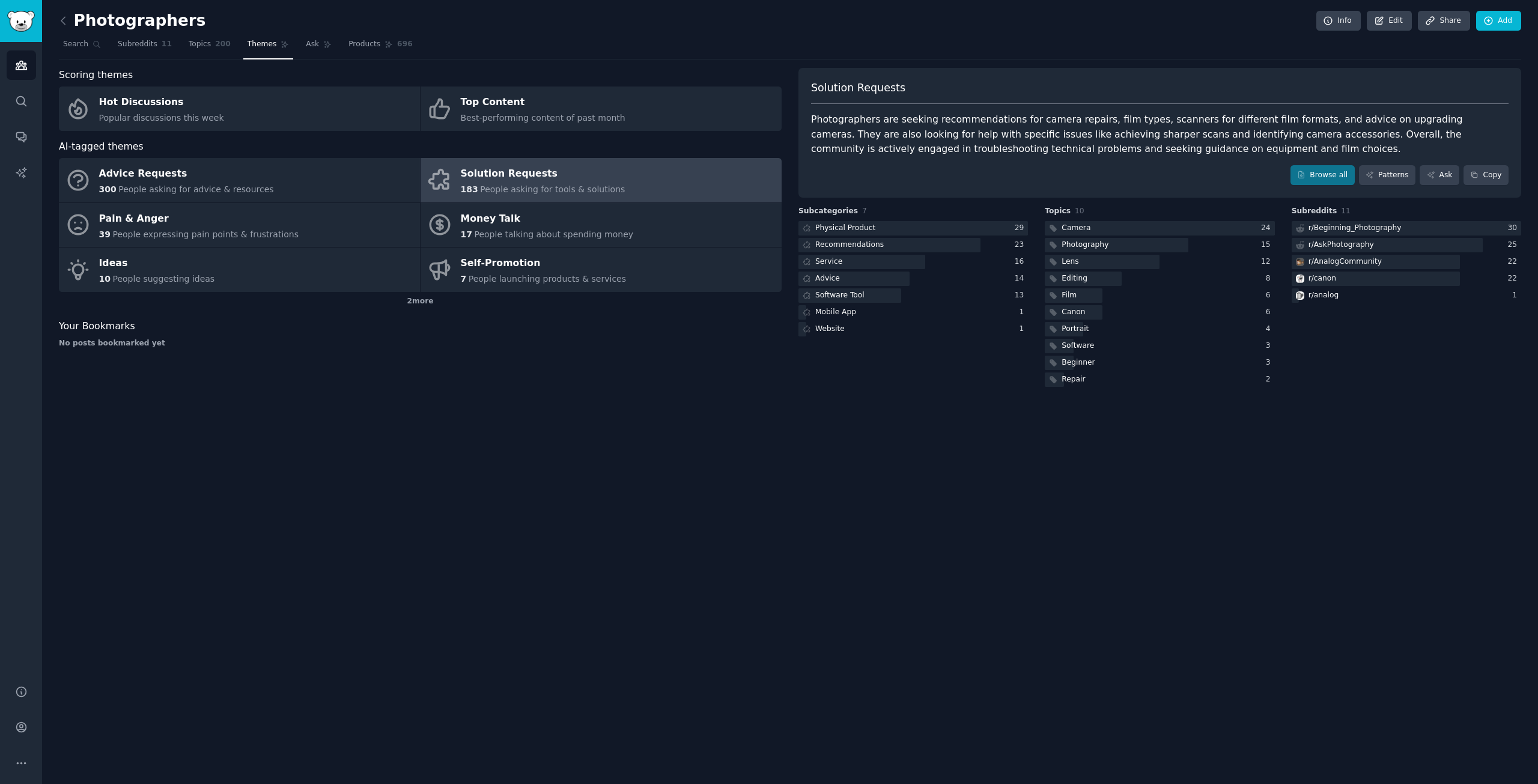
click at [503, 422] on div "Photographers Info Edit Share Add Search Subreddits 11 Topics 200 Themes Ask Pr…" at bounding box center [790, 392] width 1496 height 784
click at [233, 478] on div "Photographers Info Edit Share Add Search Subreddits 11 Topics 200 Themes Ask Pr…" at bounding box center [790, 392] width 1496 height 784
